Goal: Task Accomplishment & Management: Manage account settings

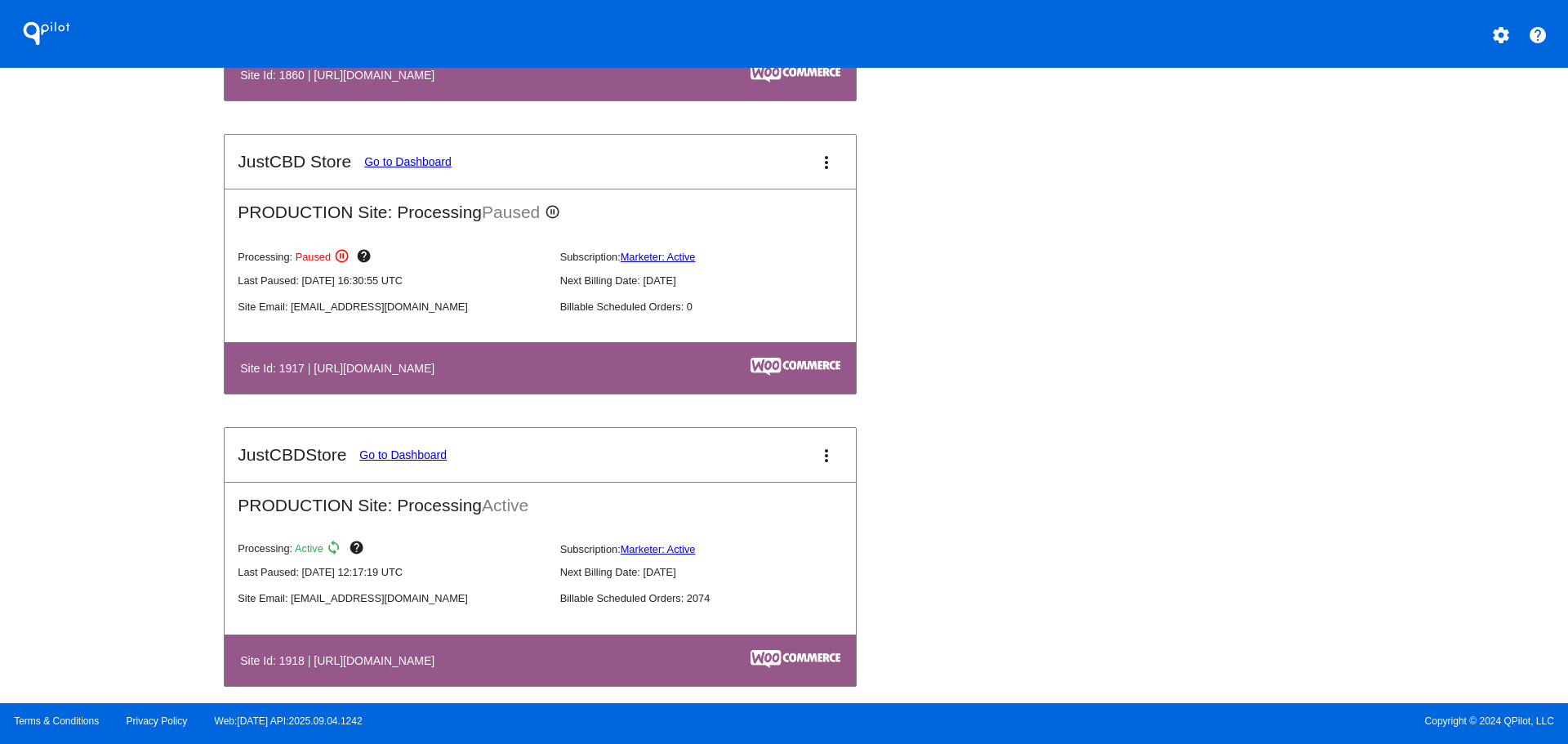
scroll to position [1796, 0]
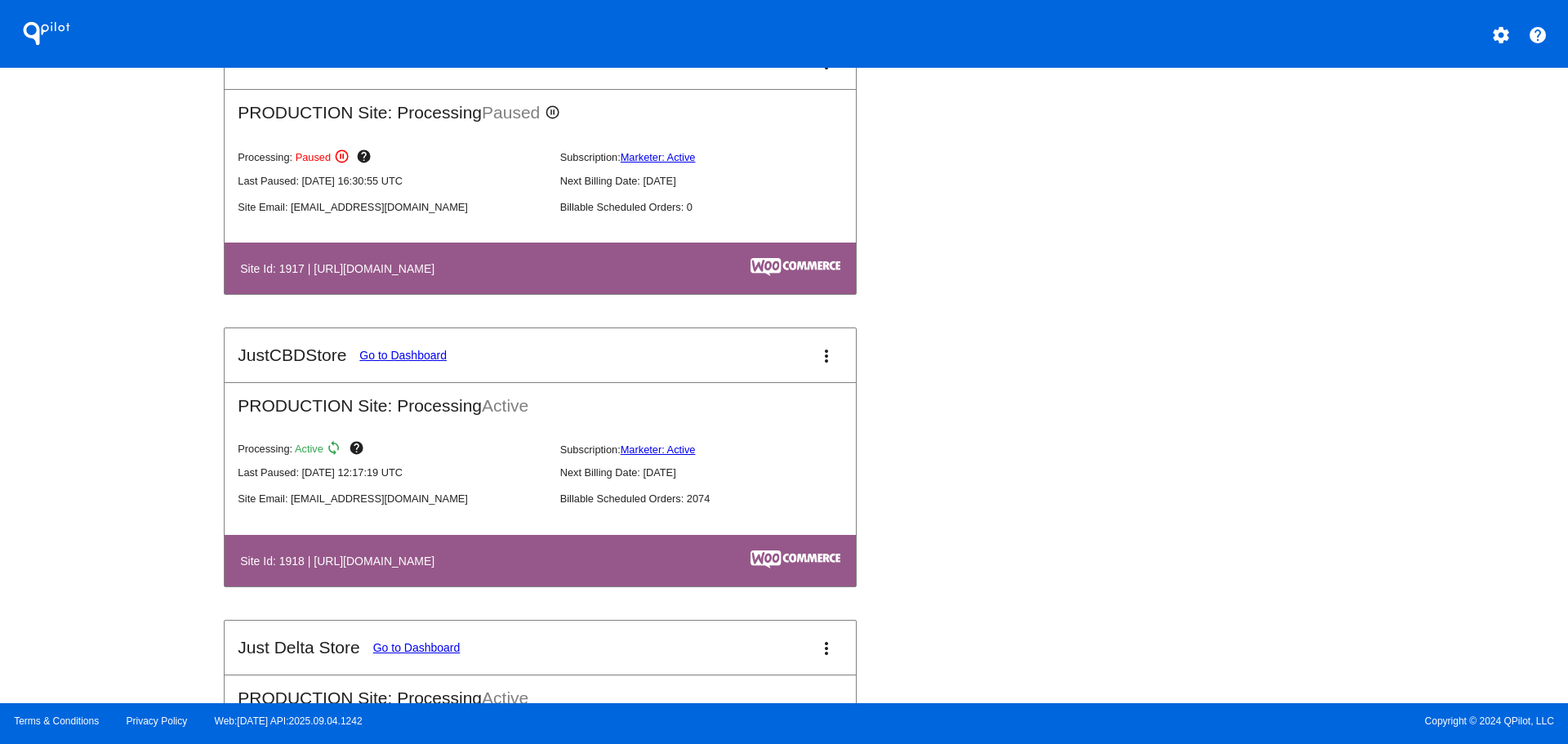
click at [424, 355] on link "Go to Dashboard" at bounding box center [403, 355] width 88 height 13
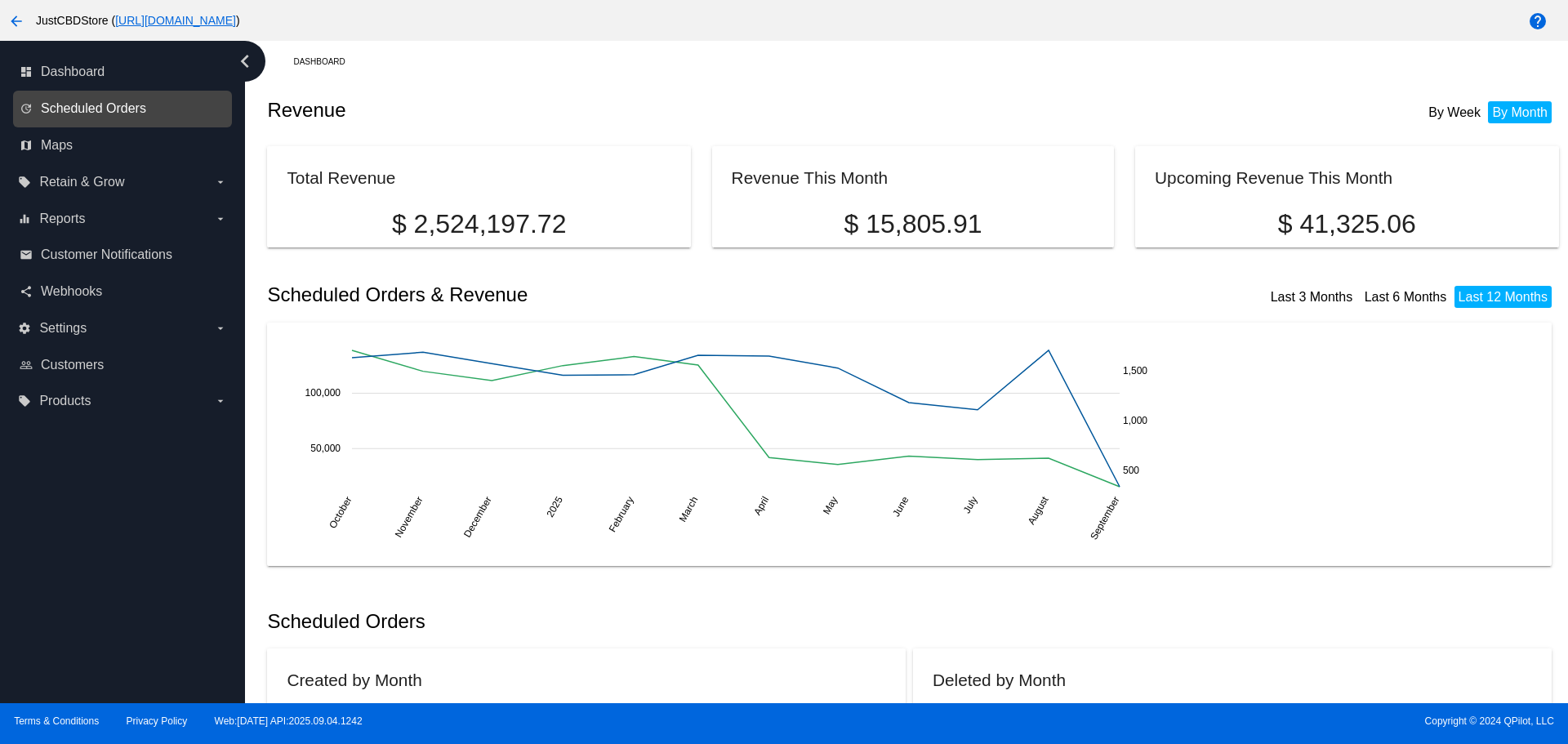
click at [133, 105] on span "Scheduled Orders" at bounding box center [93, 109] width 105 height 15
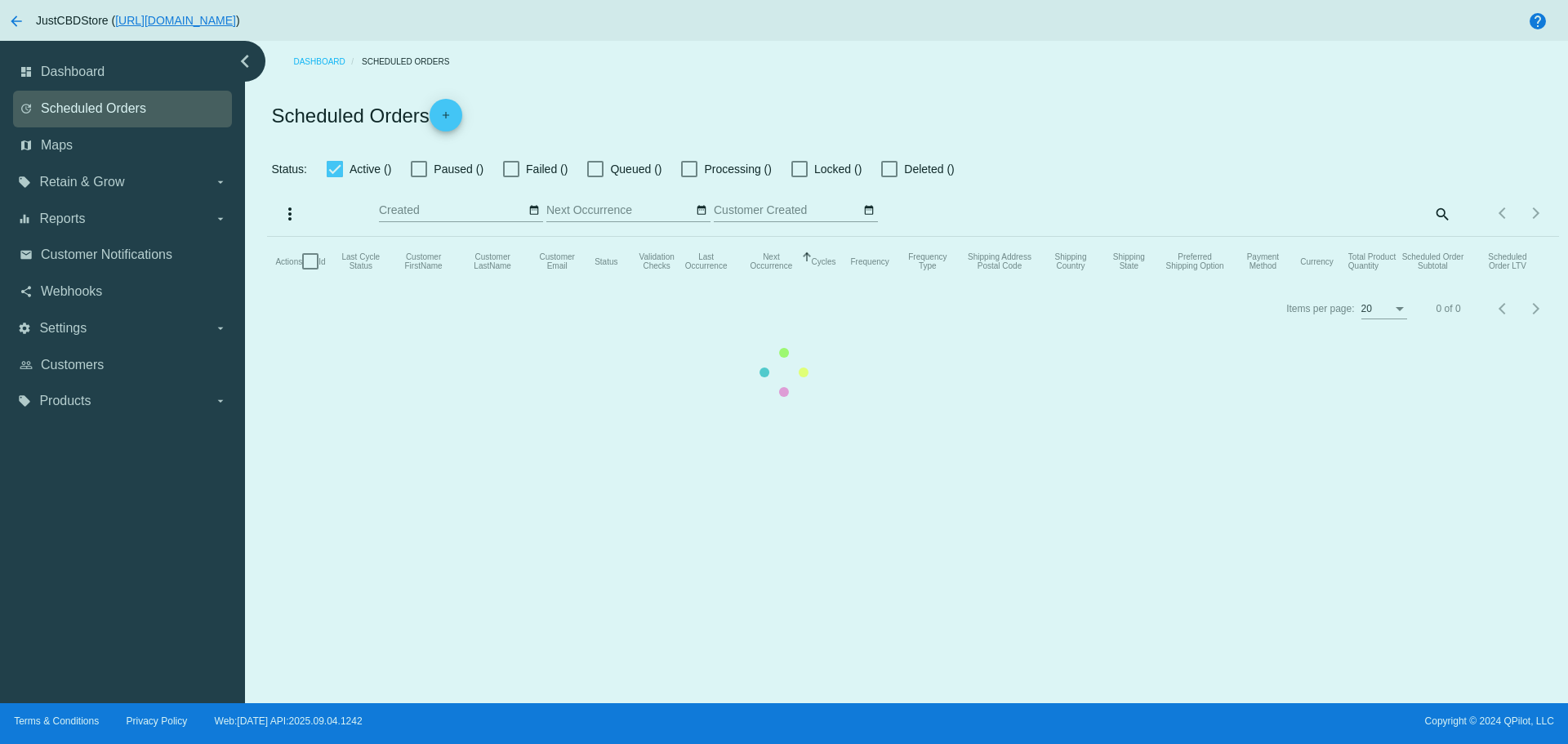
checkbox input "false"
checkbox input "true"
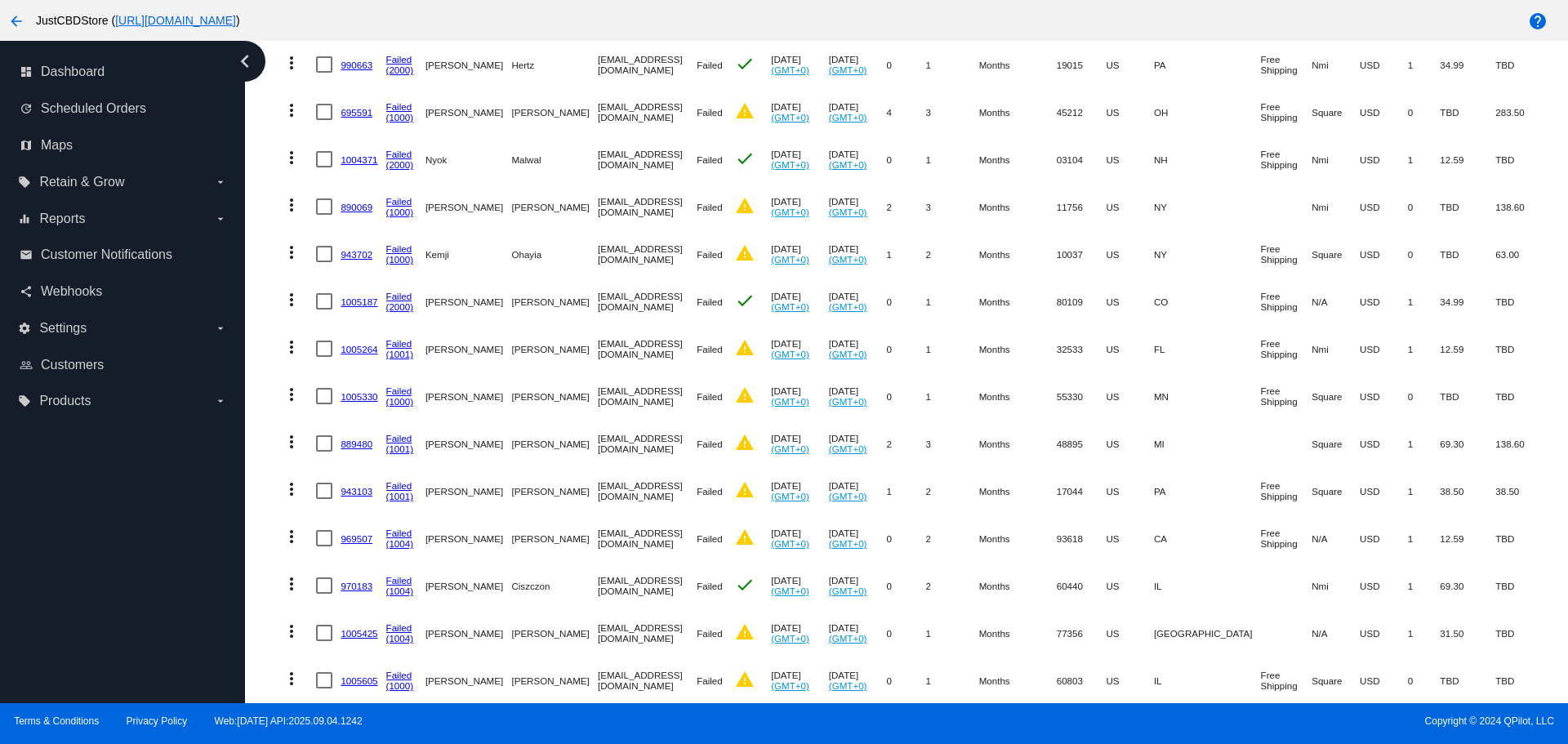
scroll to position [898, 0]
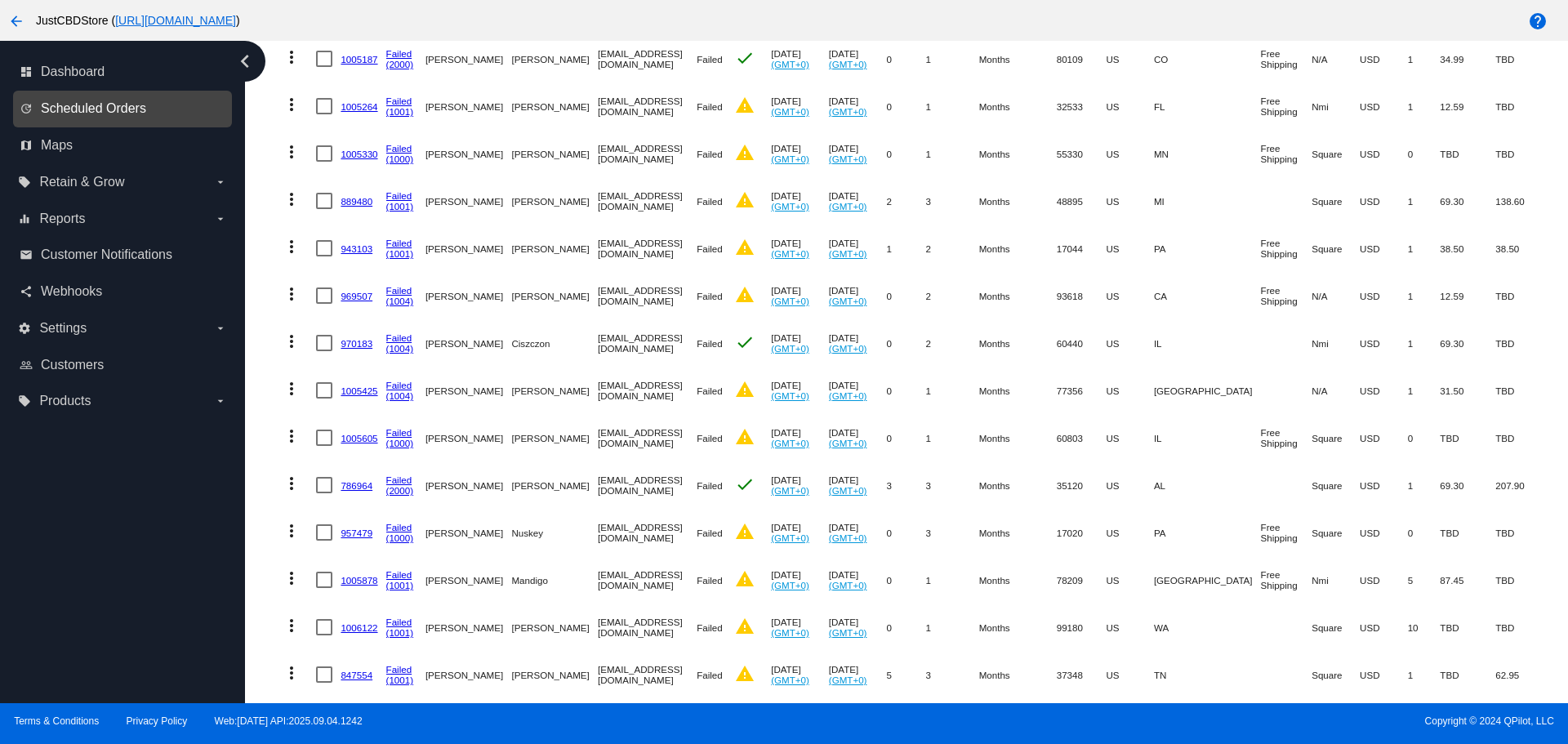
click at [117, 106] on span "Scheduled Orders" at bounding box center [93, 109] width 105 height 15
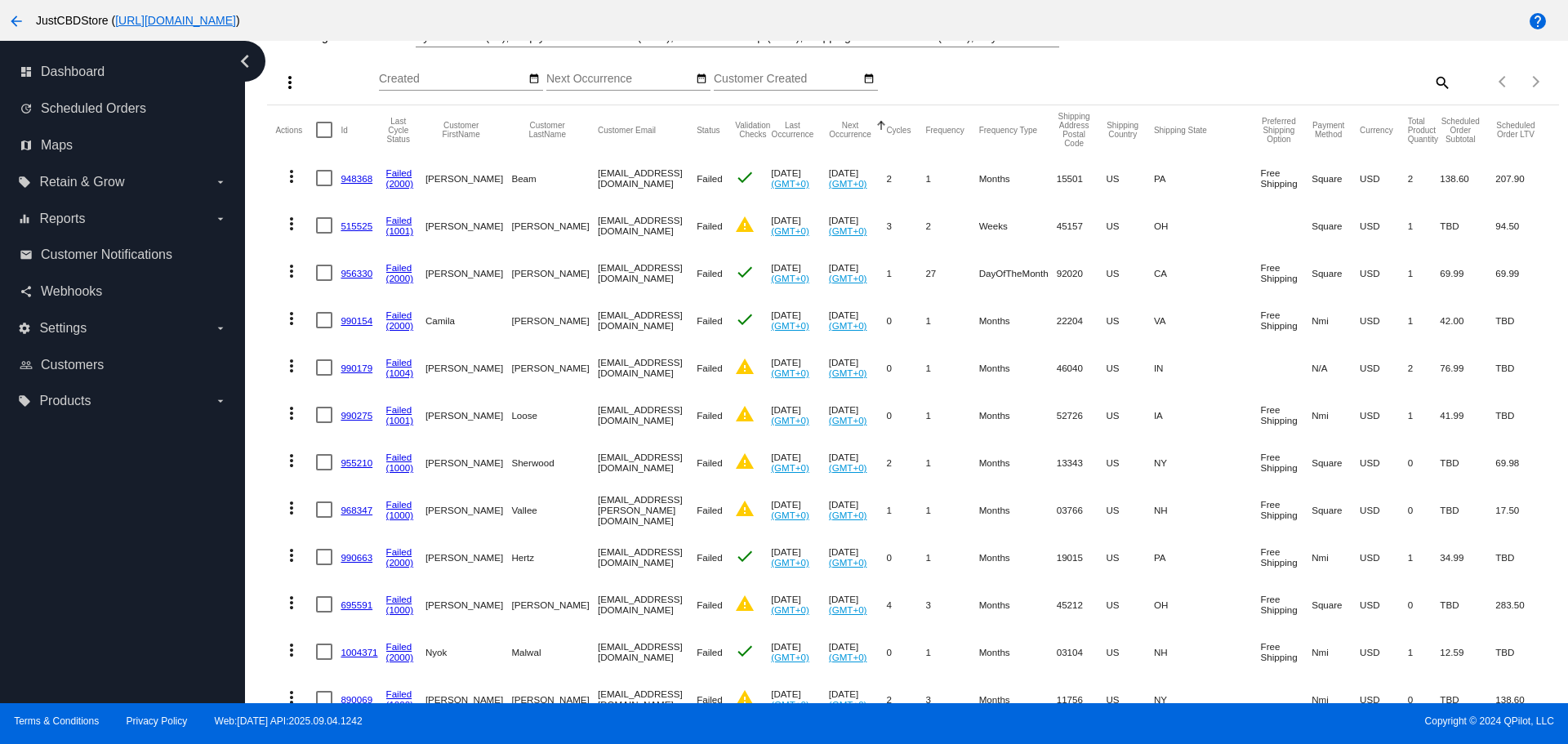
scroll to position [0, 0]
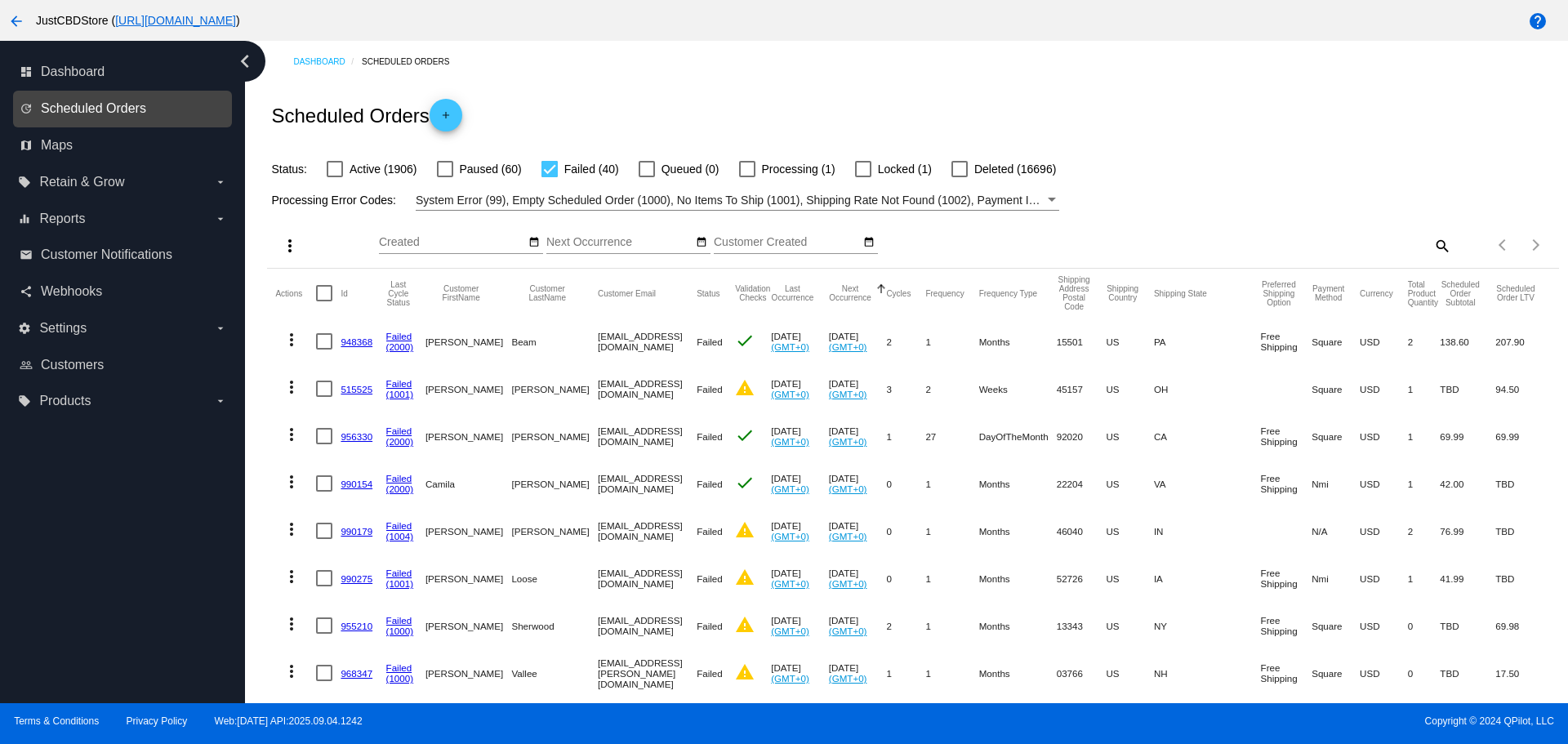
click at [81, 110] on span "Scheduled Orders" at bounding box center [93, 109] width 105 height 15
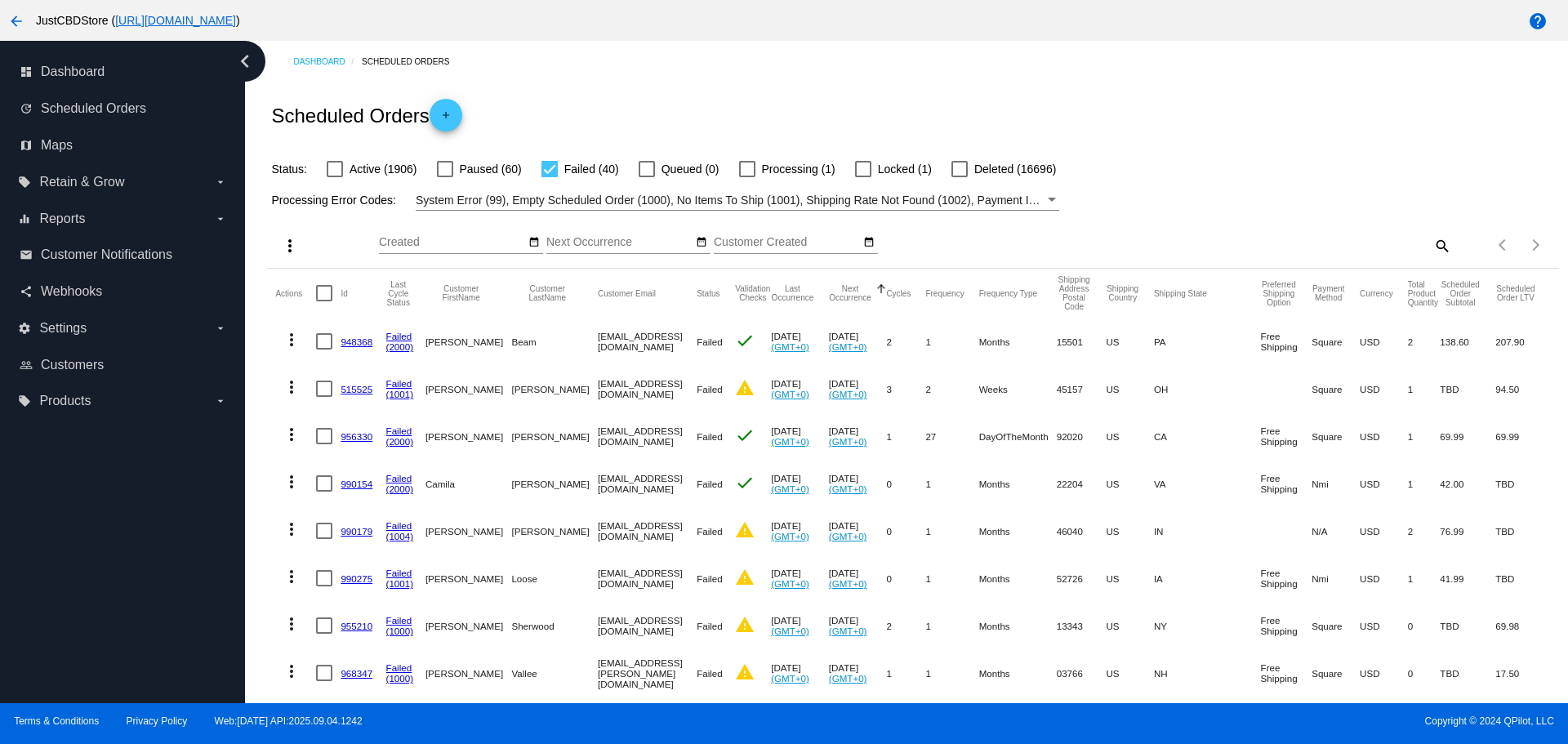
click at [19, 95] on link "update Scheduled Orders" at bounding box center [123, 109] width 208 height 27
click at [70, 68] on span "Dashboard" at bounding box center [72, 72] width 64 height 15
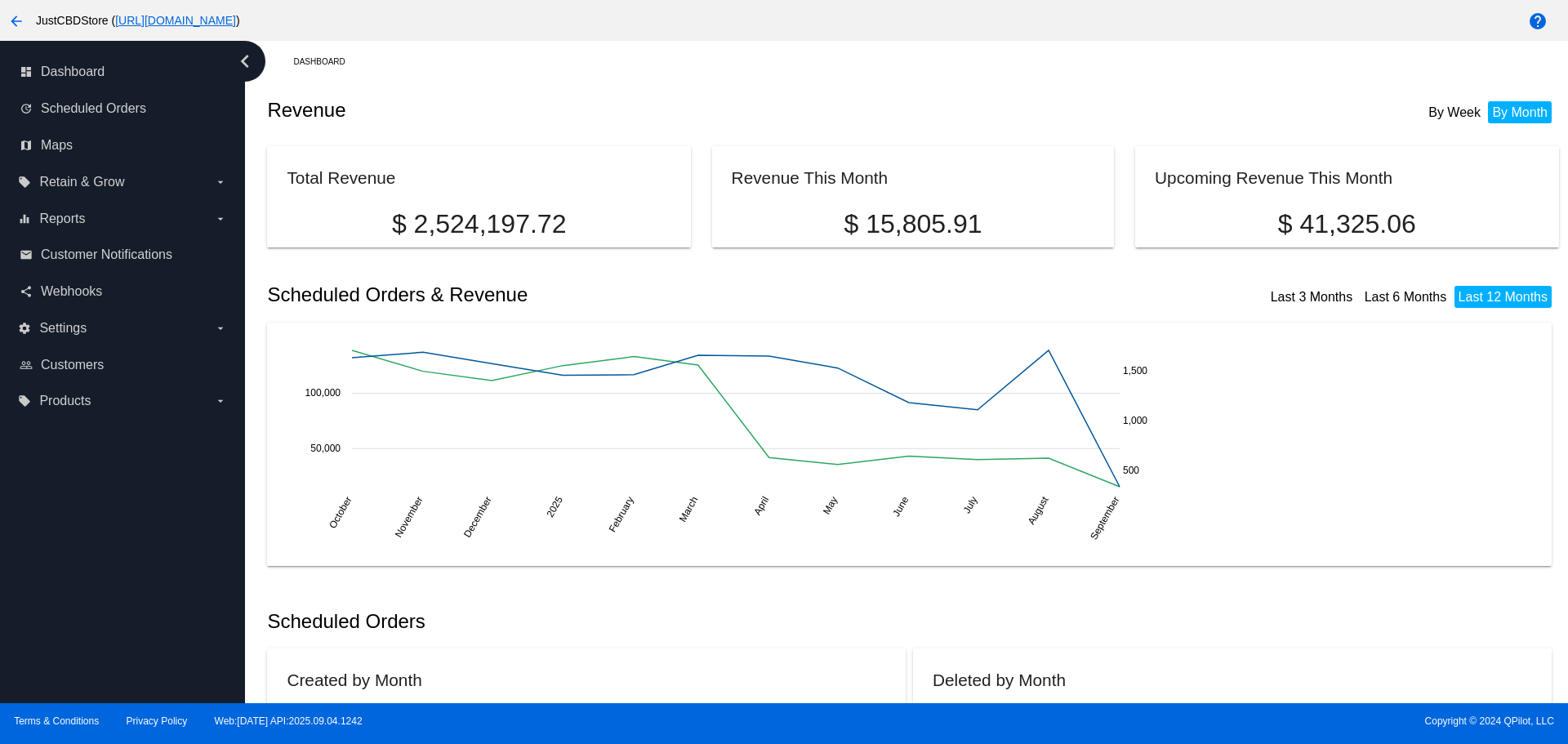
click at [1493, 246] on mat-card "Upcoming Revenue This Month $ 41,325.06" at bounding box center [1346, 196] width 423 height 102
drag, startPoint x: 1467, startPoint y: 343, endPoint x: 1451, endPoint y: 338, distance: 16.8
click at [1465, 338] on mat-card "October October November November December [DATE] 2025 February February March …" at bounding box center [909, 444] width 1284 height 243
click at [1450, 338] on mat-card "October October November November December [DATE] 2025 February February March …" at bounding box center [909, 444] width 1284 height 243
